Goal: Information Seeking & Learning: Learn about a topic

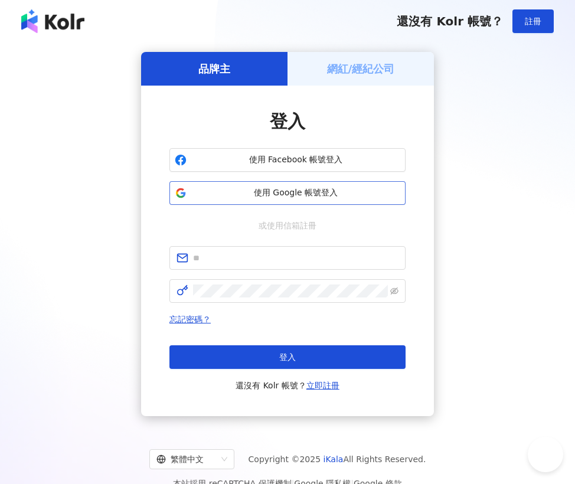
click at [290, 201] on button "使用 Google 帳號登入" at bounding box center [288, 193] width 236 height 24
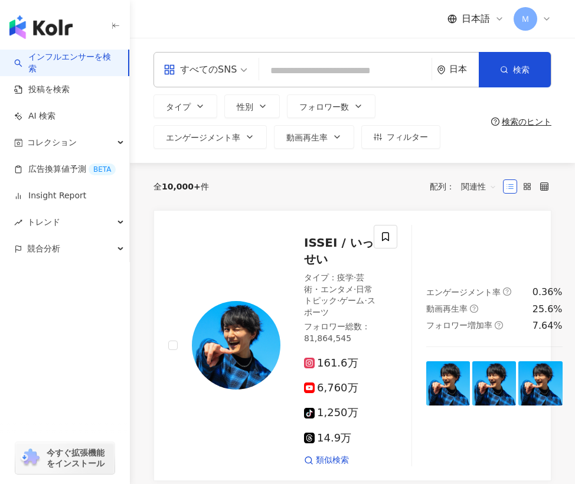
click at [86, 58] on link "インフルエンサーを検索" at bounding box center [66, 62] width 105 height 23
click at [90, 231] on div "トレンド" at bounding box center [64, 222] width 129 height 27
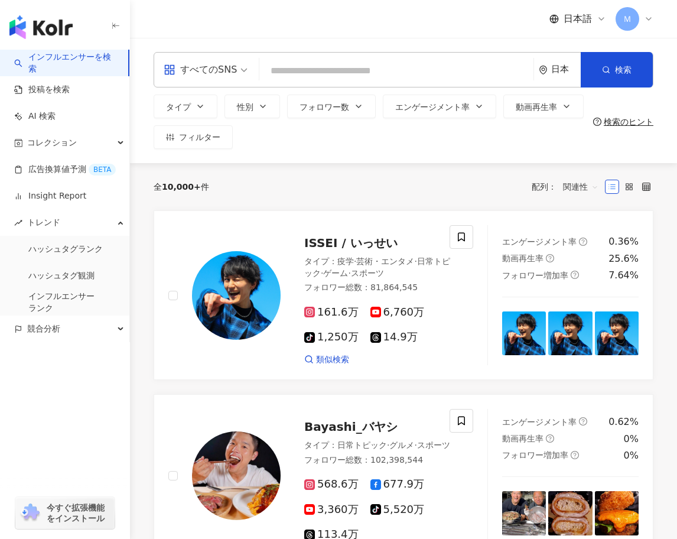
click at [226, 62] on div "すべてのSNS" at bounding box center [200, 69] width 73 height 19
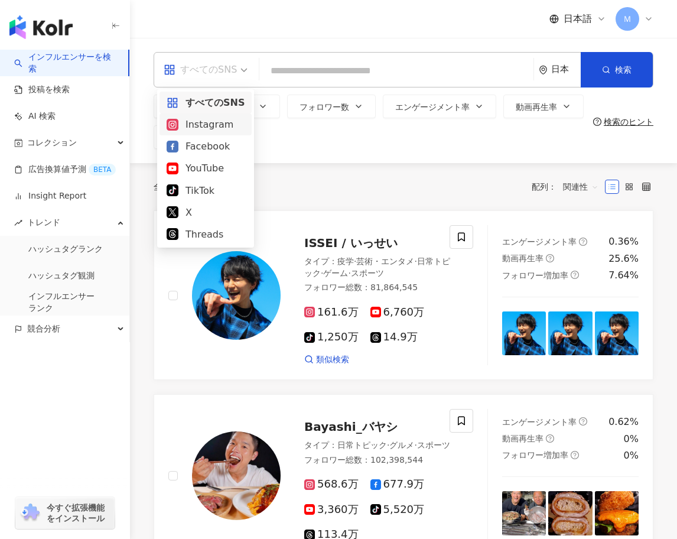
click at [212, 126] on div "Instagram" at bounding box center [206, 124] width 78 height 15
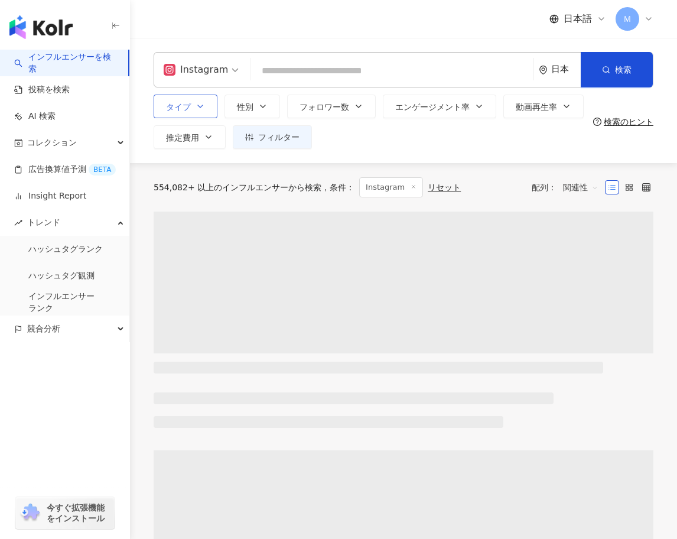
click at [190, 107] on span "タイプ" at bounding box center [178, 106] width 25 height 9
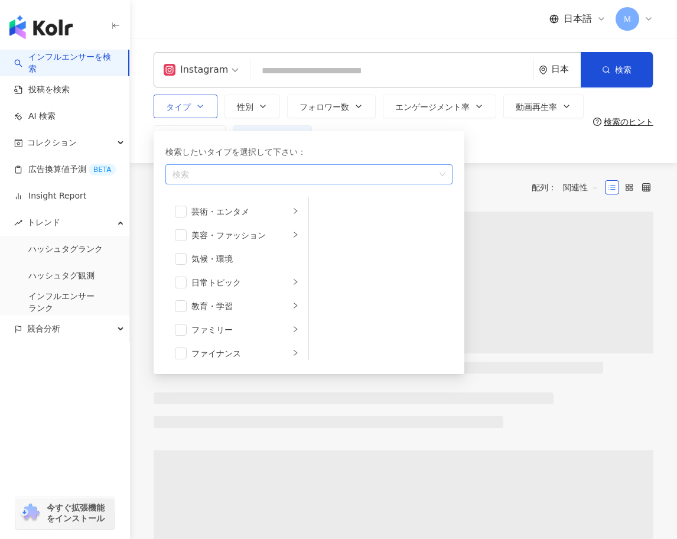
click at [220, 179] on div "button" at bounding box center [303, 174] width 270 height 9
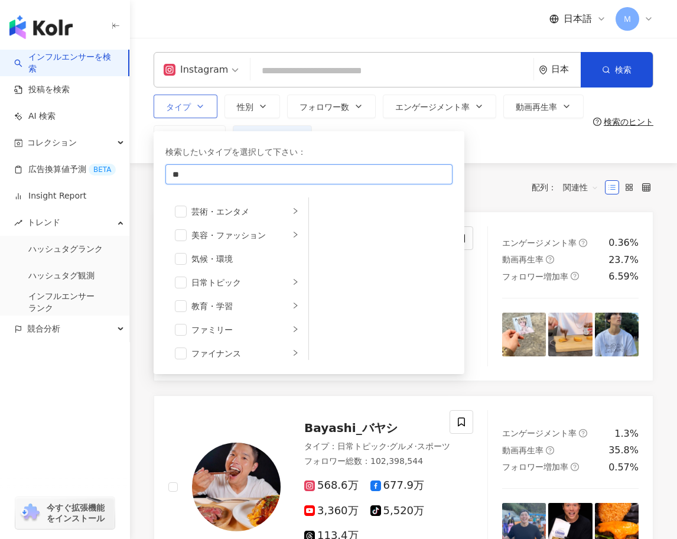
type input "*"
type input "***"
click at [258, 200] on div "グルメ" at bounding box center [309, 199] width 282 height 21
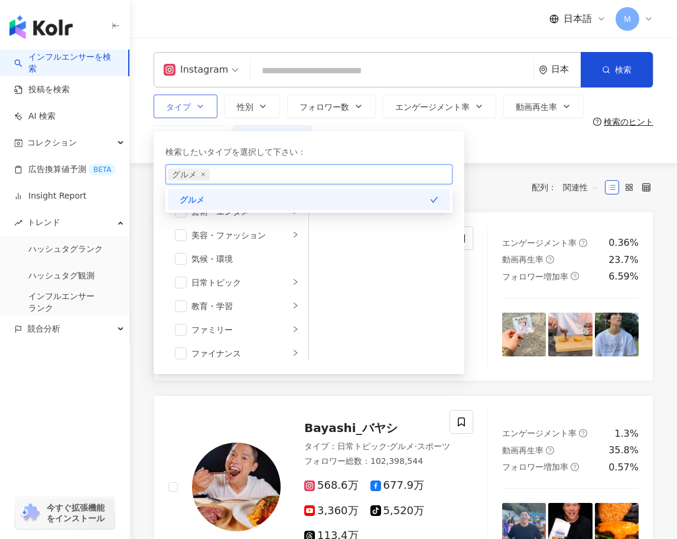
click at [272, 196] on div "グルメ" at bounding box center [309, 199] width 282 height 21
click at [299, 196] on div "グルメ" at bounding box center [309, 199] width 282 height 21
click at [496, 185] on div "全 10,000+ 件 条件 ： Instagram リセット 配列： 関連性" at bounding box center [404, 187] width 500 height 20
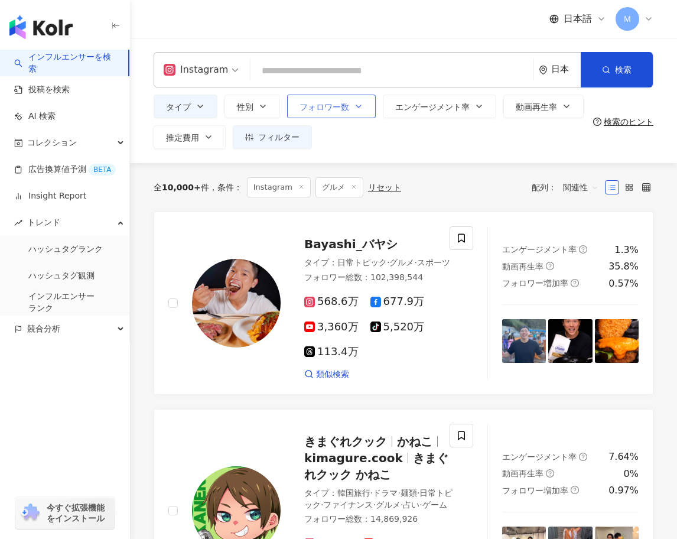
click at [331, 113] on button "フォロワー数" at bounding box center [331, 107] width 89 height 24
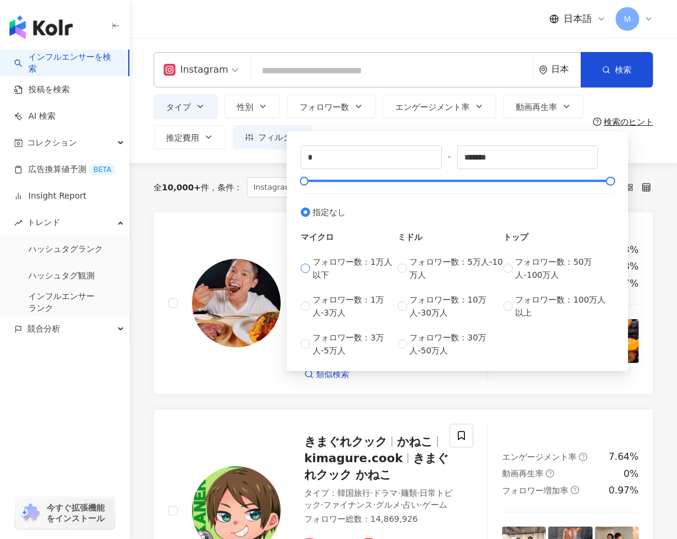
click at [374, 271] on span "フォロワー数：1万人以下" at bounding box center [354, 268] width 85 height 26
type input "****"
click at [260, 167] on div "全 10,000+ 件 条件 ： Instagram グルメ リセット 配列： 関連性" at bounding box center [404, 187] width 500 height 48
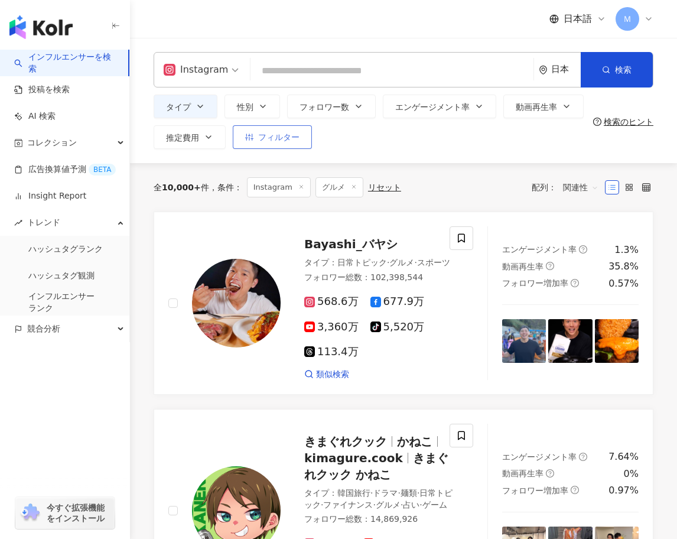
click at [275, 145] on button "フィルター" at bounding box center [272, 137] width 79 height 24
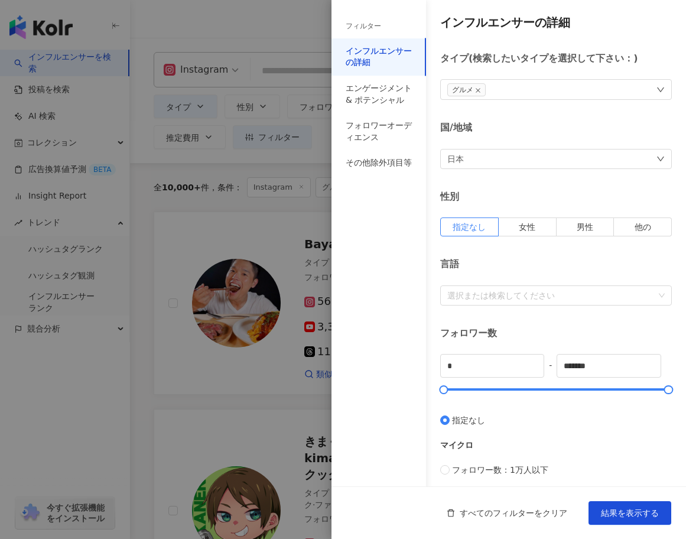
click at [258, 155] on div at bounding box center [343, 269] width 686 height 539
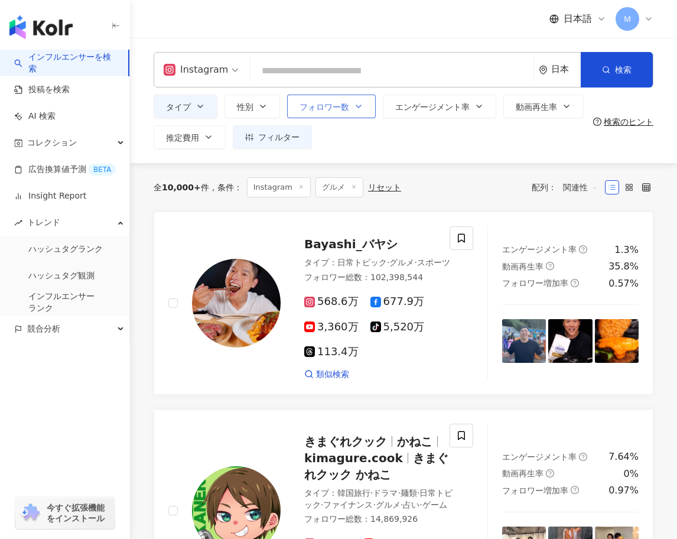
click at [354, 110] on icon "button" at bounding box center [358, 106] width 9 height 9
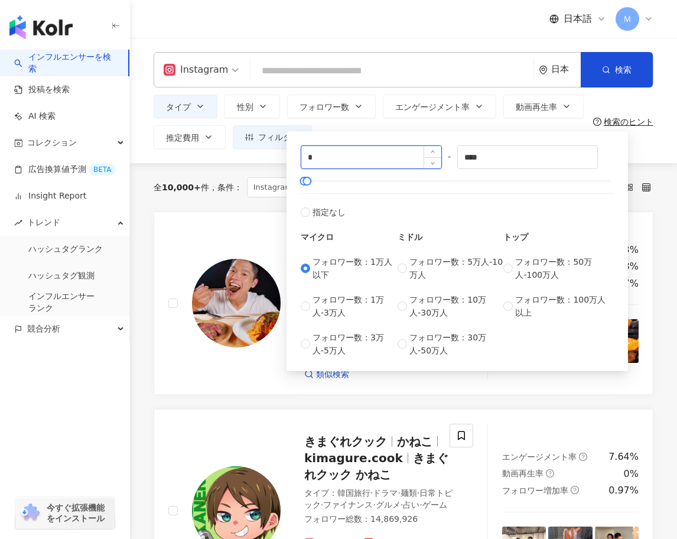
click at [338, 146] on input "*" at bounding box center [371, 157] width 140 height 22
type input "*"
type input "****"
click at [370, 133] on div "**** - **** 指定なし マイクロ フォロワー数：1万人以下 フォロワー数：1万人-3万人 フォロワー数：3万人-5万人 ミドル フォロワー数：5万人…" at bounding box center [456, 251] width 341 height 240
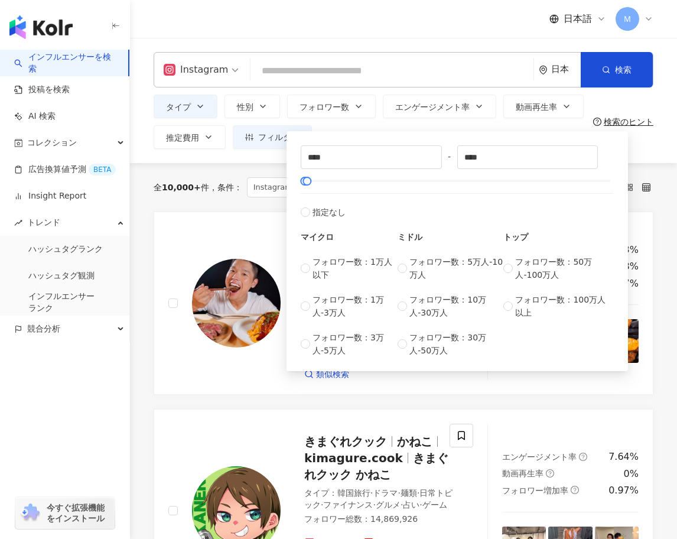
click at [273, 162] on div "Instagram 日本 検索 タイプ 性別 フォロワー数 エンゲージメント率 動画再生率 推定費用 フィルター フィルター インフルエンサーの詳細 エンゲー…" at bounding box center [403, 100] width 547 height 125
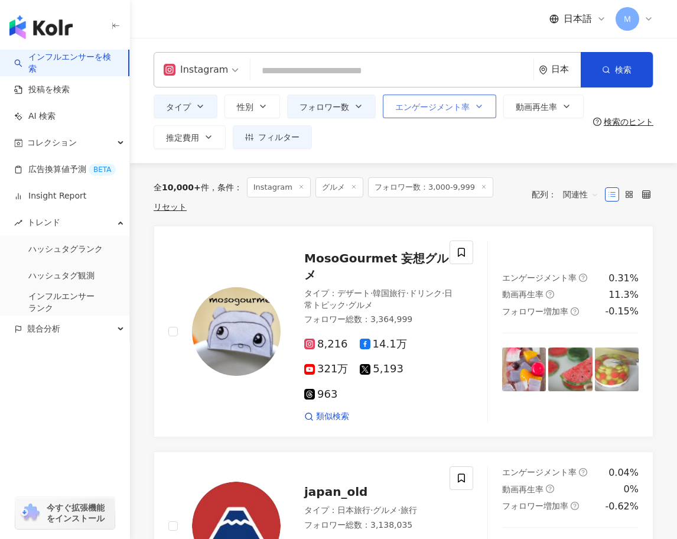
click at [470, 103] on button "エンゲージメント率" at bounding box center [439, 107] width 113 height 24
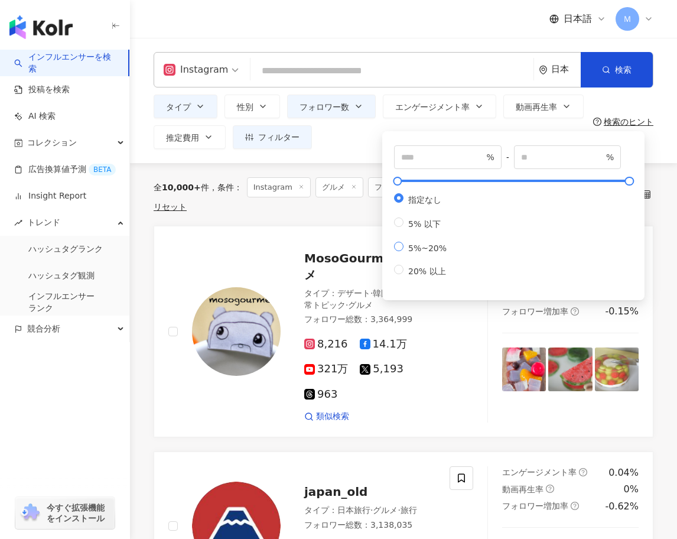
click at [408, 253] on span "5%~20%" at bounding box center [427, 247] width 48 height 9
type input "*"
type input "**"
click at [344, 145] on div "タイプ 性別 フォロワー数 エンゲージメント率 動画再生率 推定費用 フィルター フィルター インフルエンサーの詳細 エンゲージメント & ポテンシャル フォ…" at bounding box center [371, 122] width 435 height 54
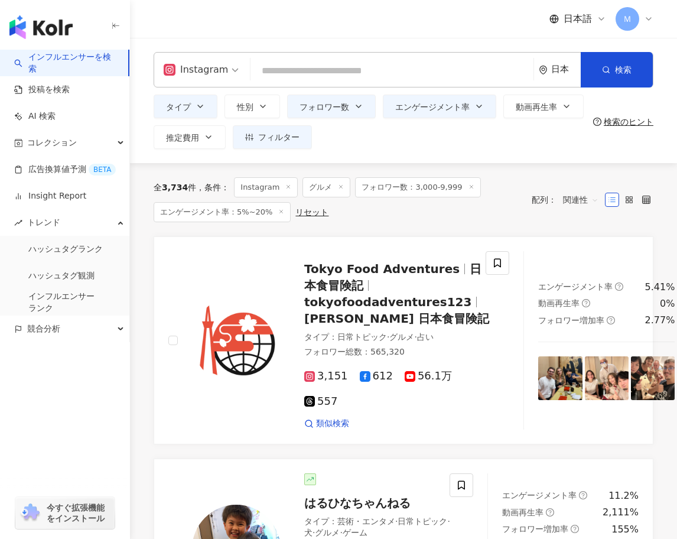
click at [429, 68] on input "search" at bounding box center [391, 71] width 273 height 22
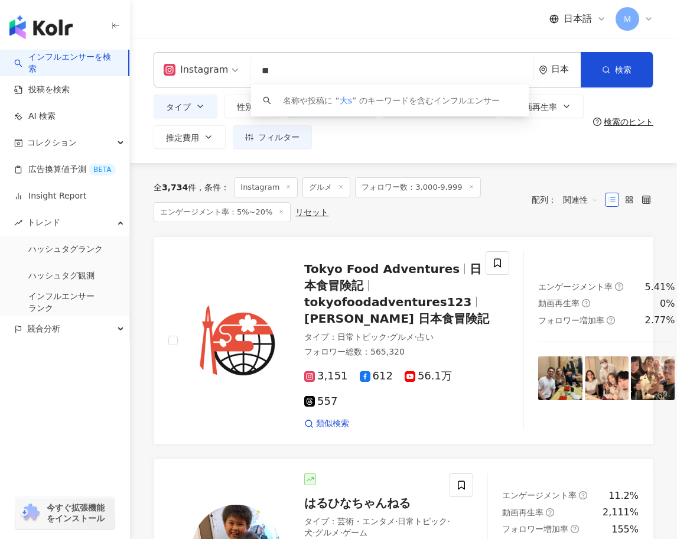
type input "*"
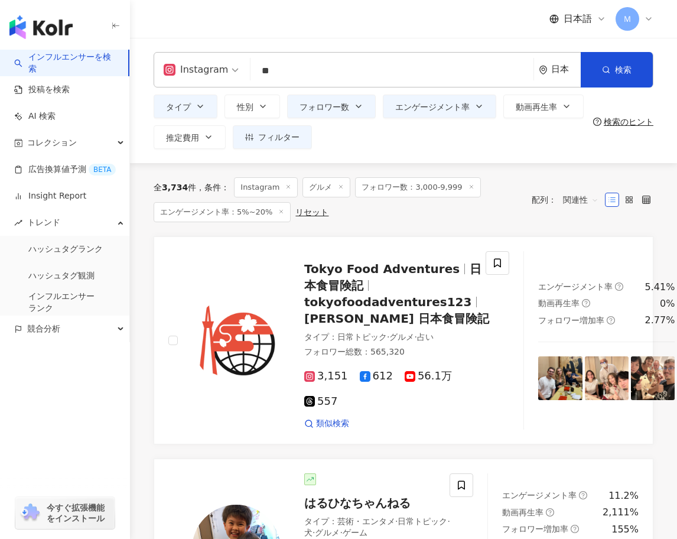
type input "**"
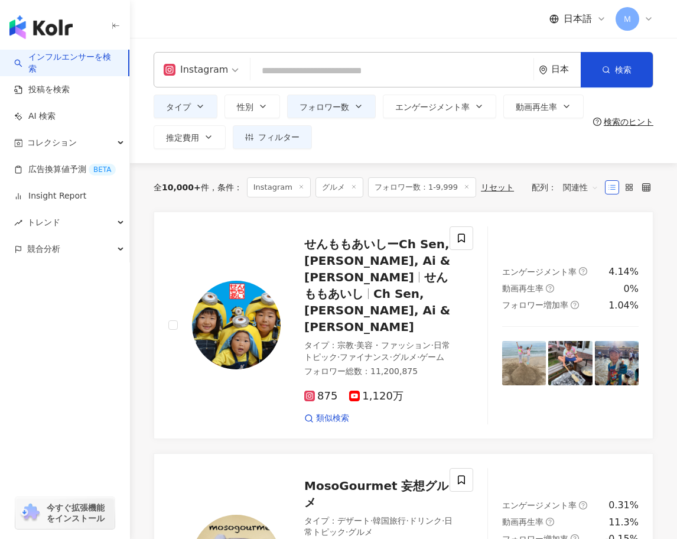
click at [297, 69] on input "search" at bounding box center [391, 71] width 273 height 22
type input "*"
type input "*****"
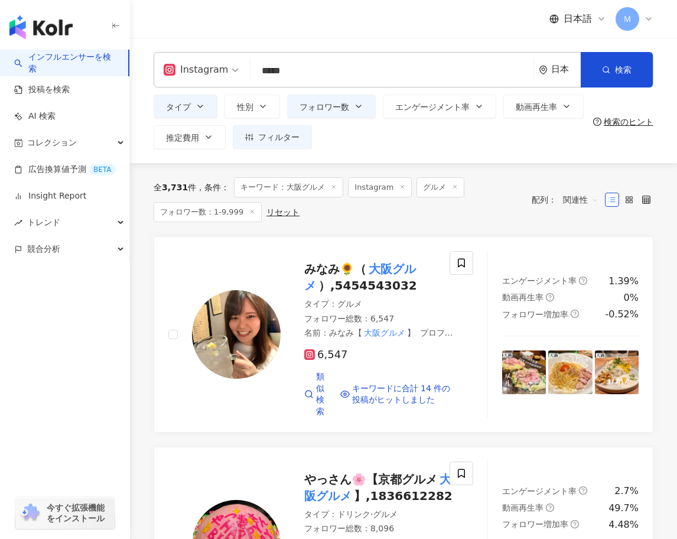
click at [362, 17] on div "日本語 Ｍ" at bounding box center [404, 19] width 500 height 38
click at [322, 105] on span "フォロワー数" at bounding box center [324, 106] width 50 height 9
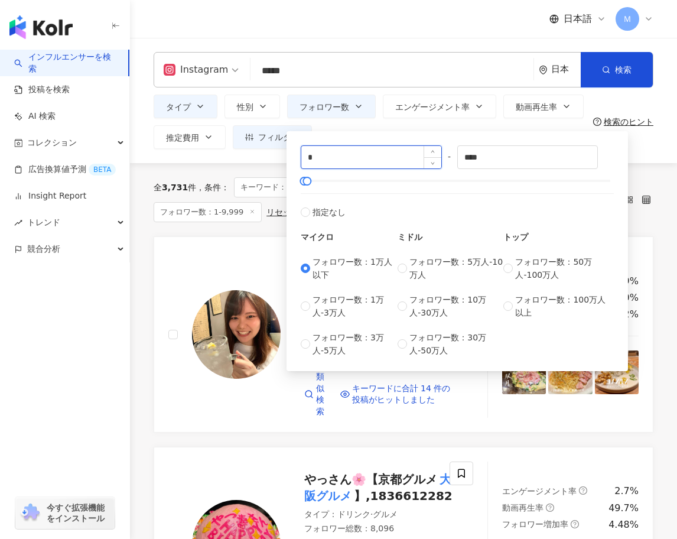
click at [358, 162] on input "*" at bounding box center [371, 157] width 140 height 22
type input "****"
click at [649, 183] on div "全 3,731 件 条件 ： キーワード：大阪グルメ Instagram グルメ フォロワー数：1-9,999 リセット 配列： 関連性" at bounding box center [404, 199] width 500 height 45
